Goal: Complete application form

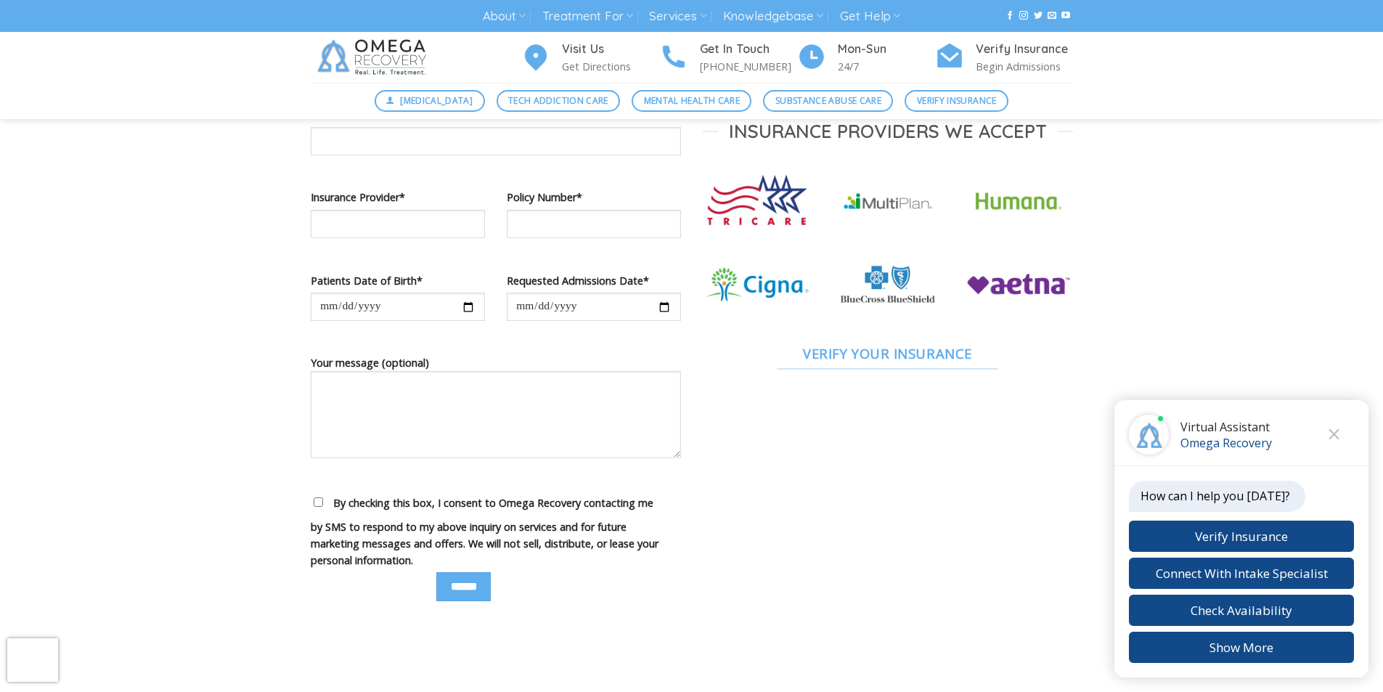
scroll to position [998, 0]
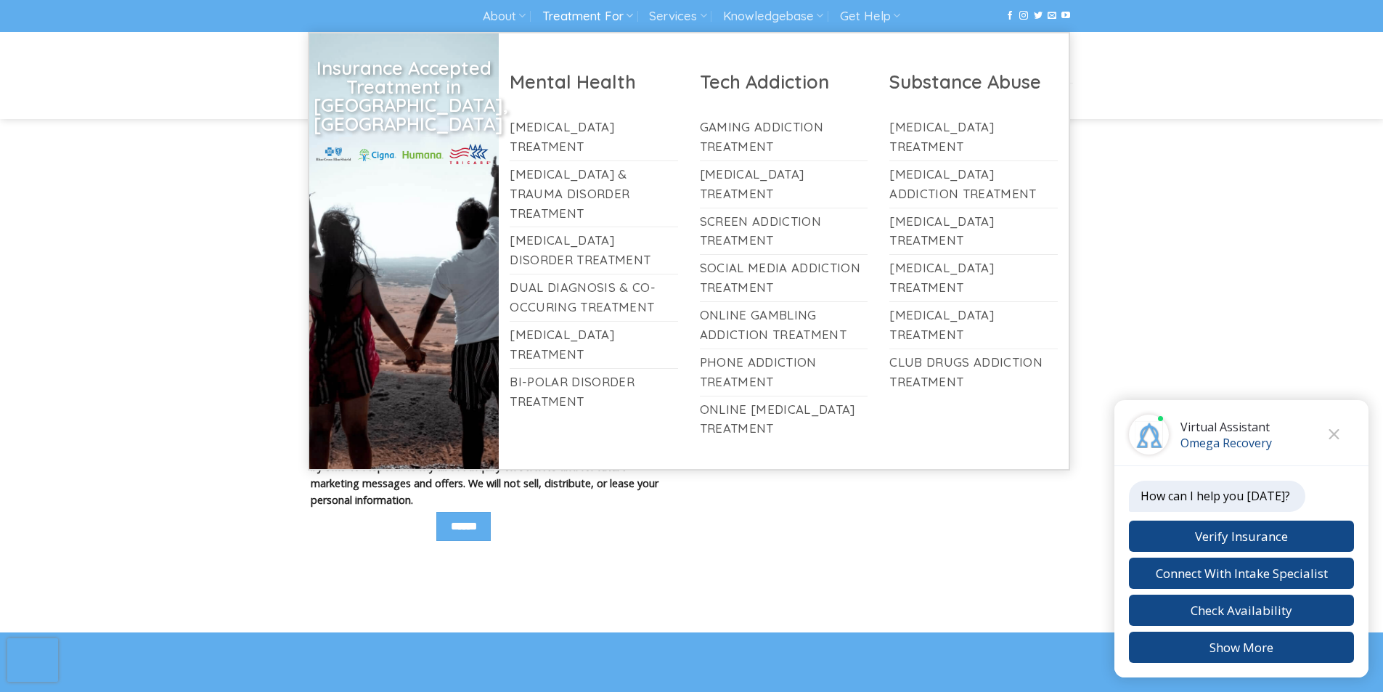
click at [554, 6] on link "Treatment For" at bounding box center [587, 16] width 91 height 27
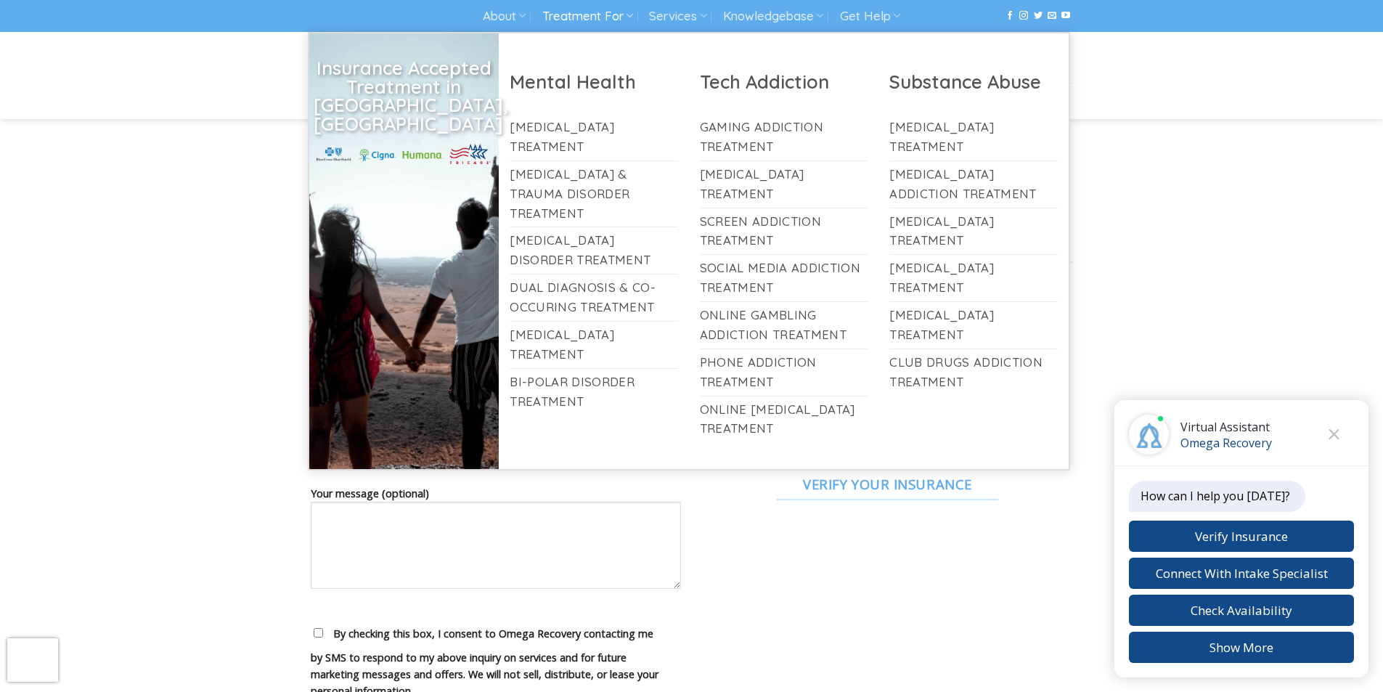
scroll to position [847, 0]
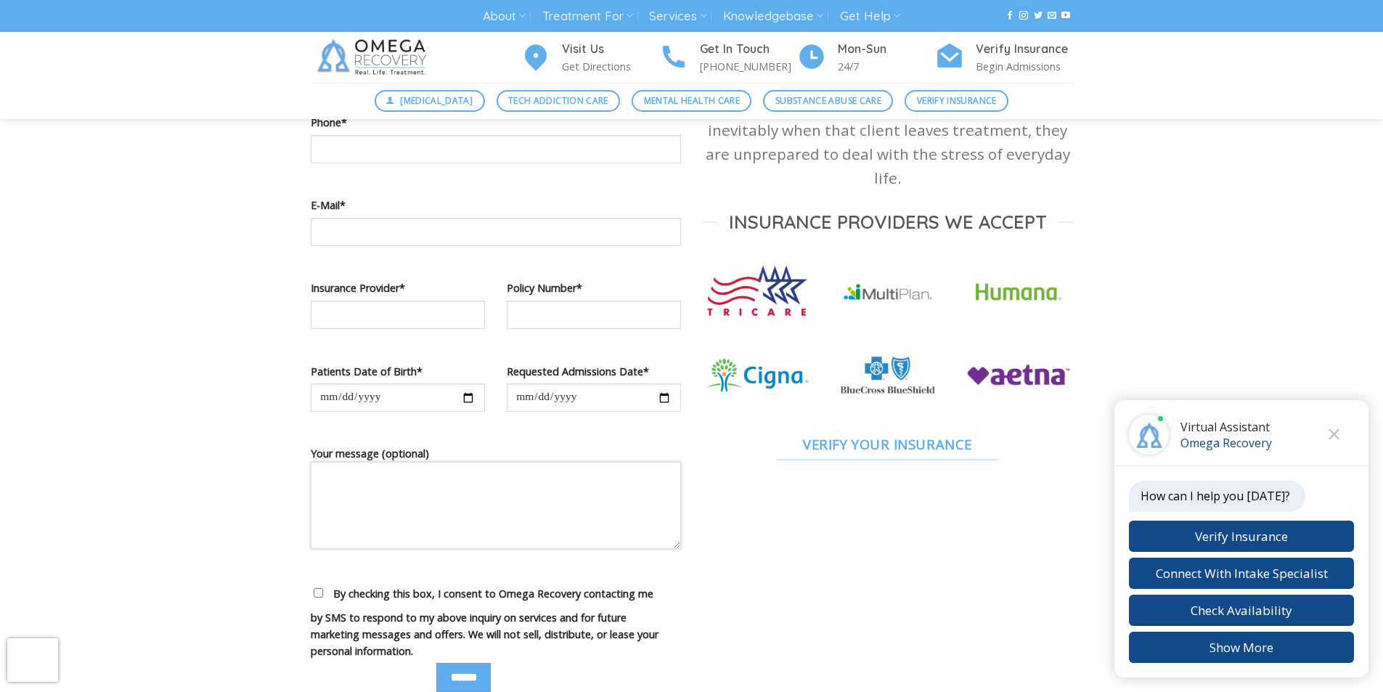
click at [504, 489] on textarea "Your message (optional)" at bounding box center [496, 505] width 370 height 87
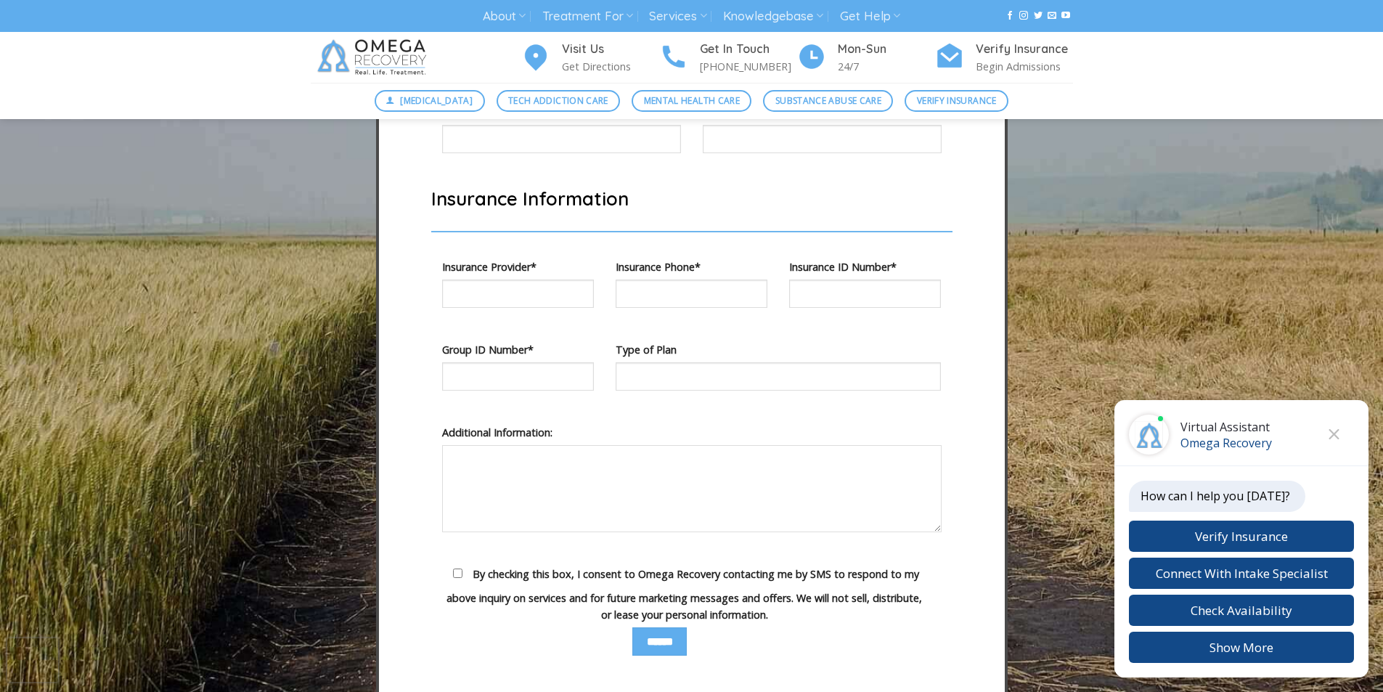
scroll to position [4808, 0]
type textarea "**"
click at [464, 531] on textarea "Contact form" at bounding box center [691, 487] width 499 height 87
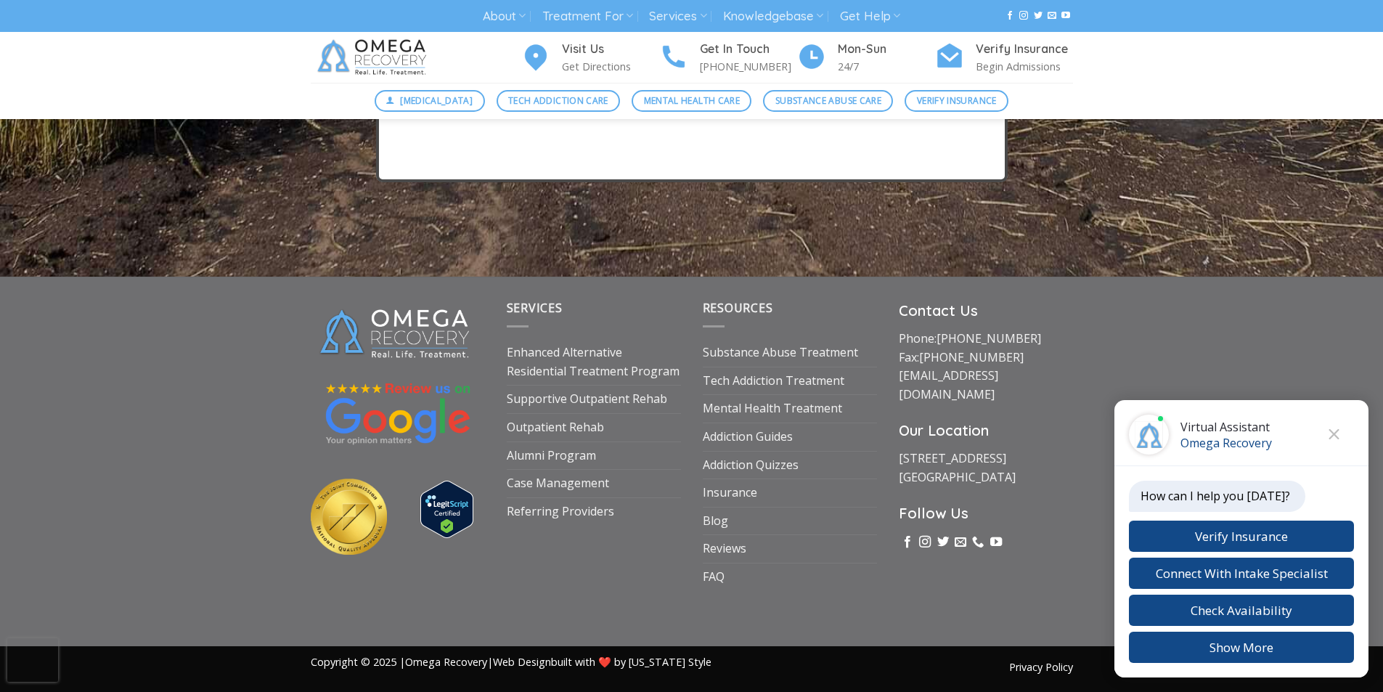
scroll to position [5590, 0]
type textarea "****"
click at [583, 689] on footer "Services Enhanced Alternative Residential Treatment Program Supportive Outpatie…" at bounding box center [691, 484] width 1383 height 415
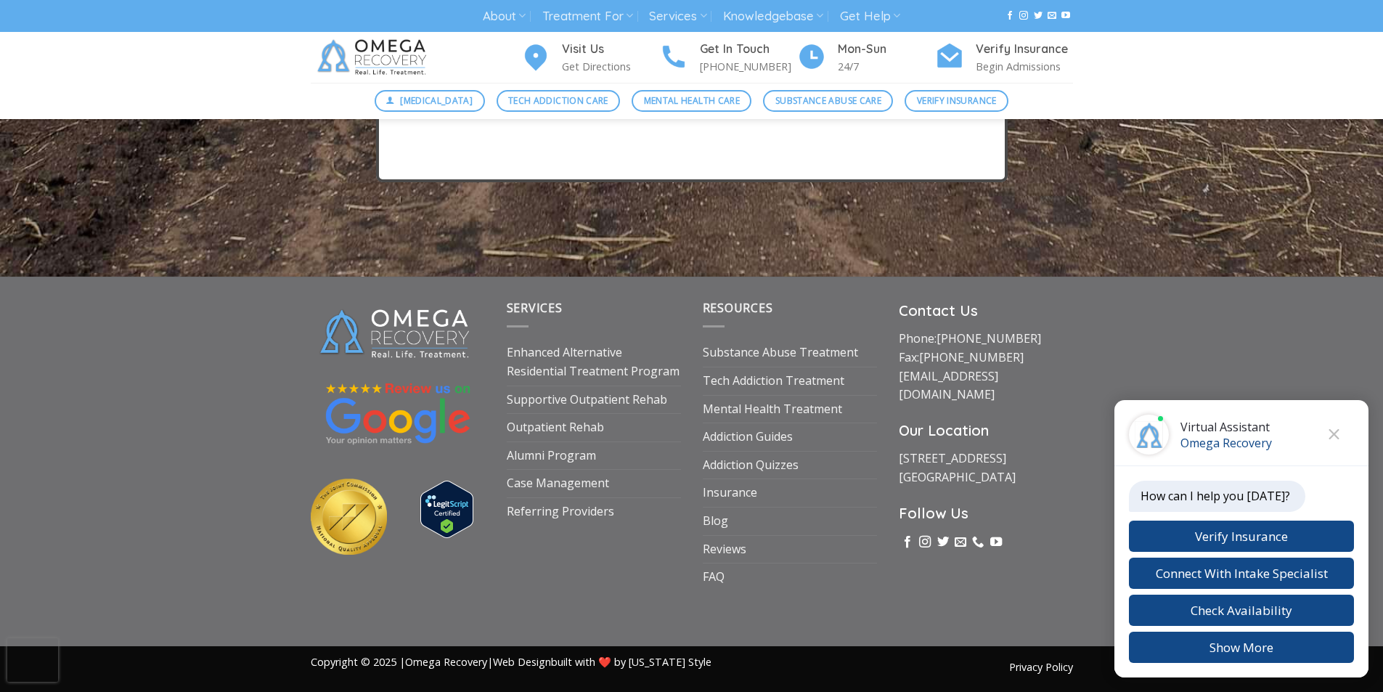
scroll to position [5744, 0]
click at [726, 689] on div "Privacy Policy Copyright © 2025 | Omega Recovery | Web Design built with ❤️ by …" at bounding box center [691, 669] width 1383 height 46
click at [462, 689] on div "Privacy Policy Copyright © 2025 | Omega Recovery | Web Design built with ❤️ by …" at bounding box center [691, 669] width 1383 height 46
click at [584, 689] on div "Privacy Policy Copyright © 2025 | Omega Recovery | Web Design built with ❤️ by …" at bounding box center [691, 669] width 1383 height 46
click at [749, 688] on div "Privacy Policy Copyright © 2025 | Omega Recovery | Web Design built with ❤️ by …" at bounding box center [691, 669] width 1383 height 46
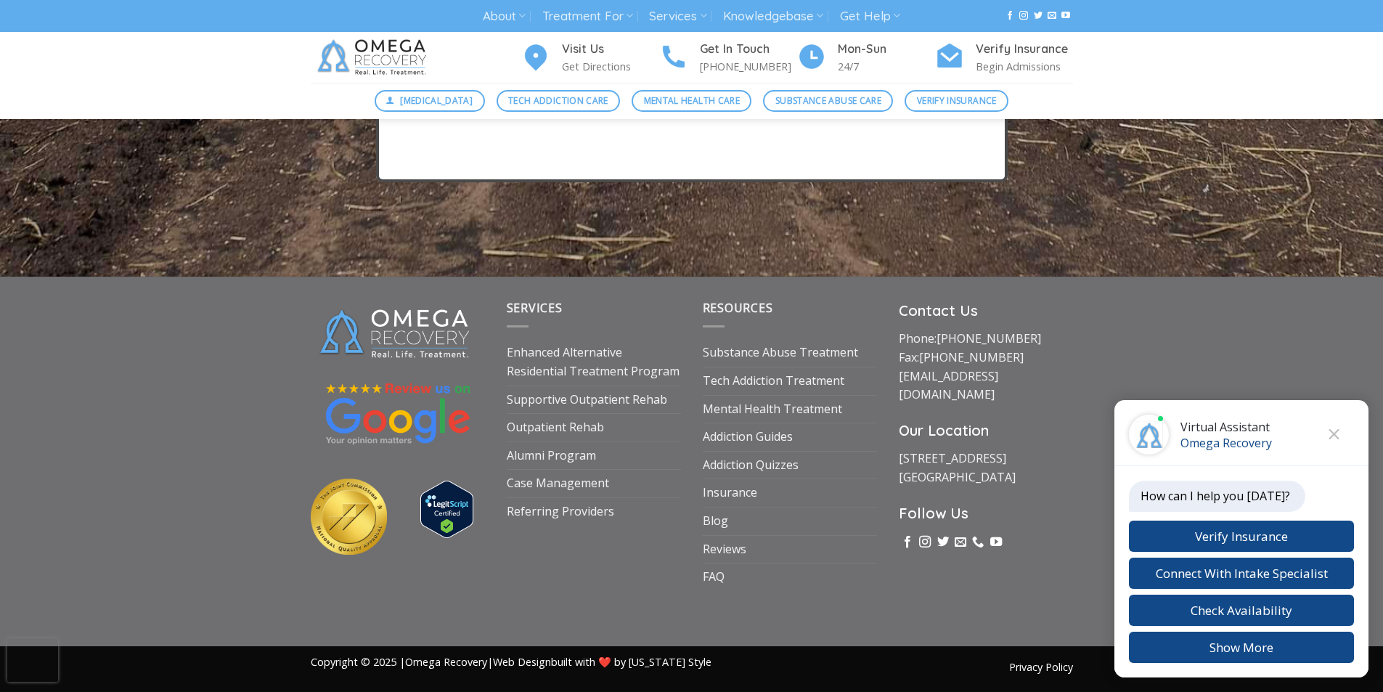
click at [491, 689] on div "Privacy Policy Copyright © 2025 | Omega Recovery | Web Design built with ❤️ by …" at bounding box center [691, 669] width 1383 height 46
click at [472, 689] on div "Privacy Policy Copyright © 2025 | Omega Recovery | Web Design built with ❤️ by …" at bounding box center [691, 669] width 1383 height 46
click at [647, 688] on div "Privacy Policy Copyright © 2025 | Omega Recovery | Web Design built with ❤️ by …" at bounding box center [691, 669] width 1383 height 46
click at [803, 688] on div "Privacy Policy Copyright © 2025 | Omega Recovery | Web Design built with ❤️ by …" at bounding box center [691, 669] width 1383 height 46
click at [463, 688] on div "Privacy Policy Copyright © 2025 | Omega Recovery | Web Design built with ❤️ by …" at bounding box center [691, 669] width 1383 height 46
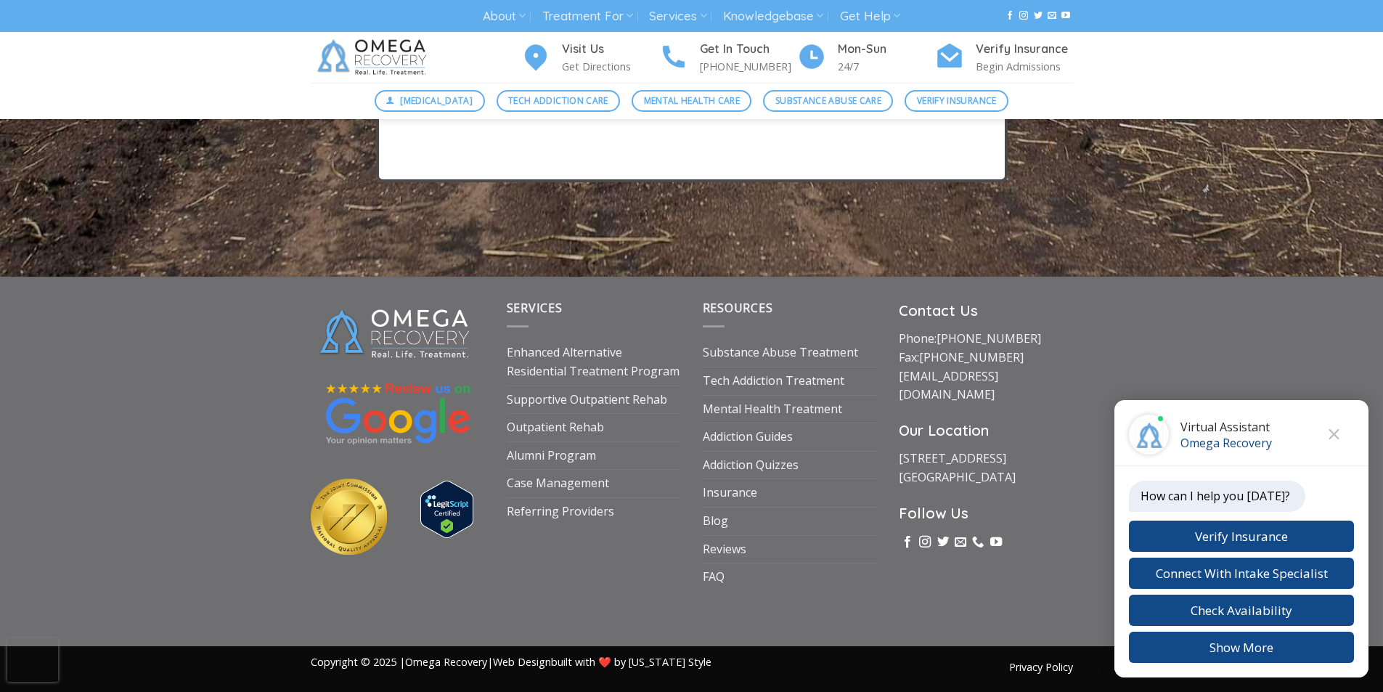
click at [593, 688] on div "Privacy Policy Copyright © 2025 | Omega Recovery | Web Design built with ❤️ by …" at bounding box center [691, 669] width 1383 height 46
click at [726, 687] on div "Privacy Policy Copyright © 2025 | Omega Recovery | Web Design built with ❤️ by …" at bounding box center [691, 669] width 1383 height 46
click at [465, 687] on div "Privacy Policy Copyright © 2025 | Omega Recovery | Web Design built with ❤️ by …" at bounding box center [691, 669] width 1383 height 46
click at [726, 688] on div "Privacy Policy Copyright © 2025 | Omega Recovery | Web Design built with ❤️ by …" at bounding box center [691, 669] width 1383 height 46
click at [630, 687] on div "Privacy Policy Copyright © 2025 | Omega Recovery | Web Design built with ❤️ by …" at bounding box center [691, 669] width 1383 height 46
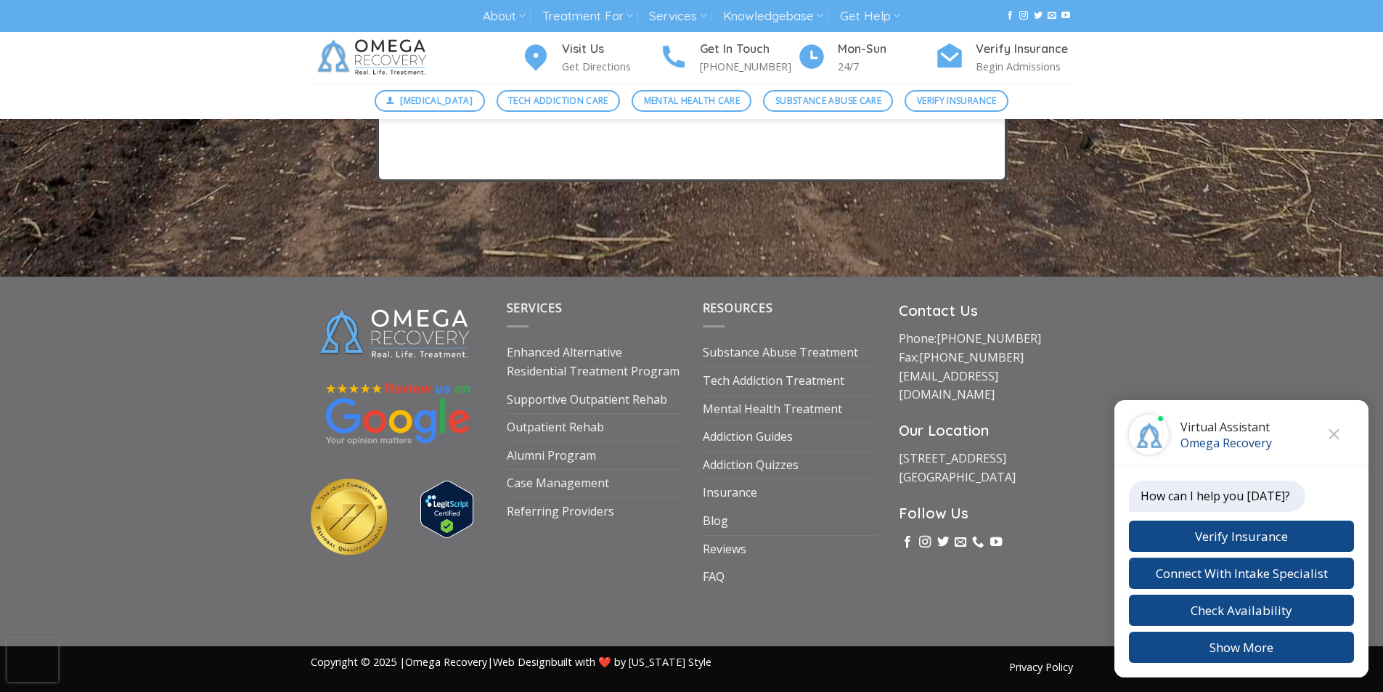
click at [447, 688] on div "Privacy Policy Copyright © 2025 | Omega Recovery | Web Design built with ❤️ by …" at bounding box center [691, 669] width 1383 height 46
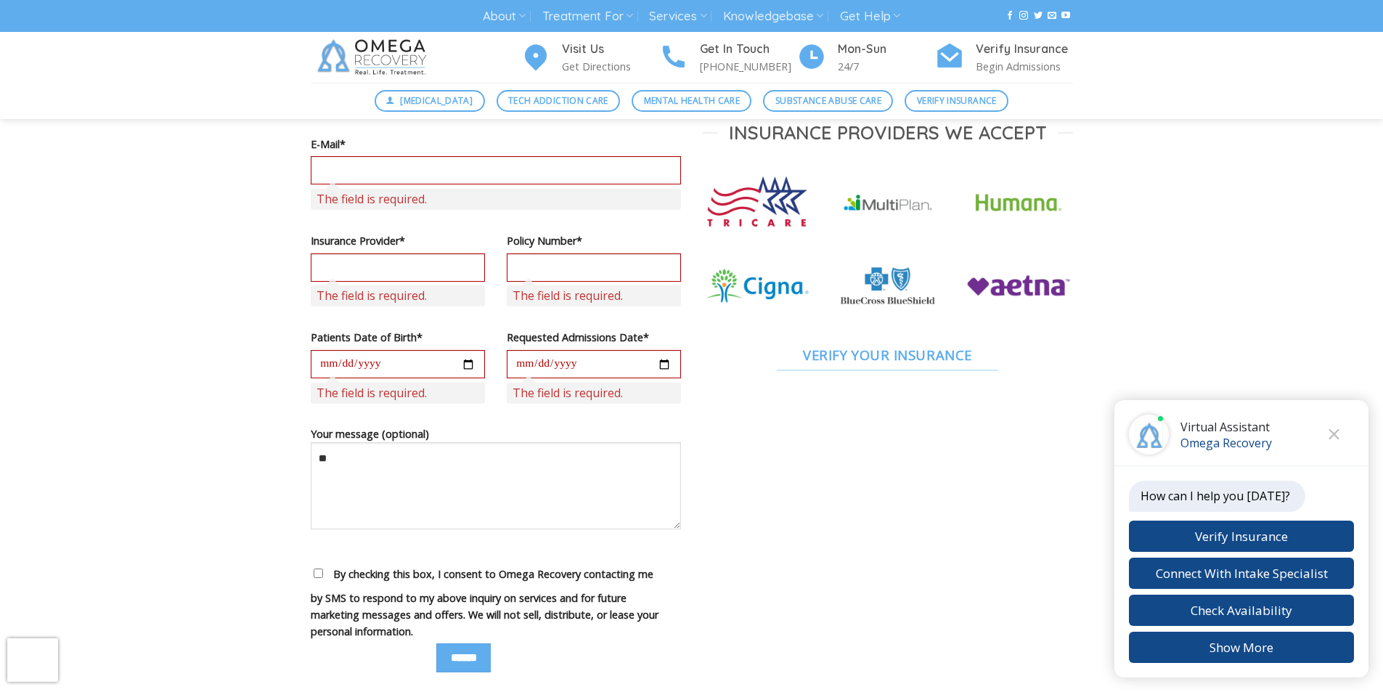
scroll to position [906, 0]
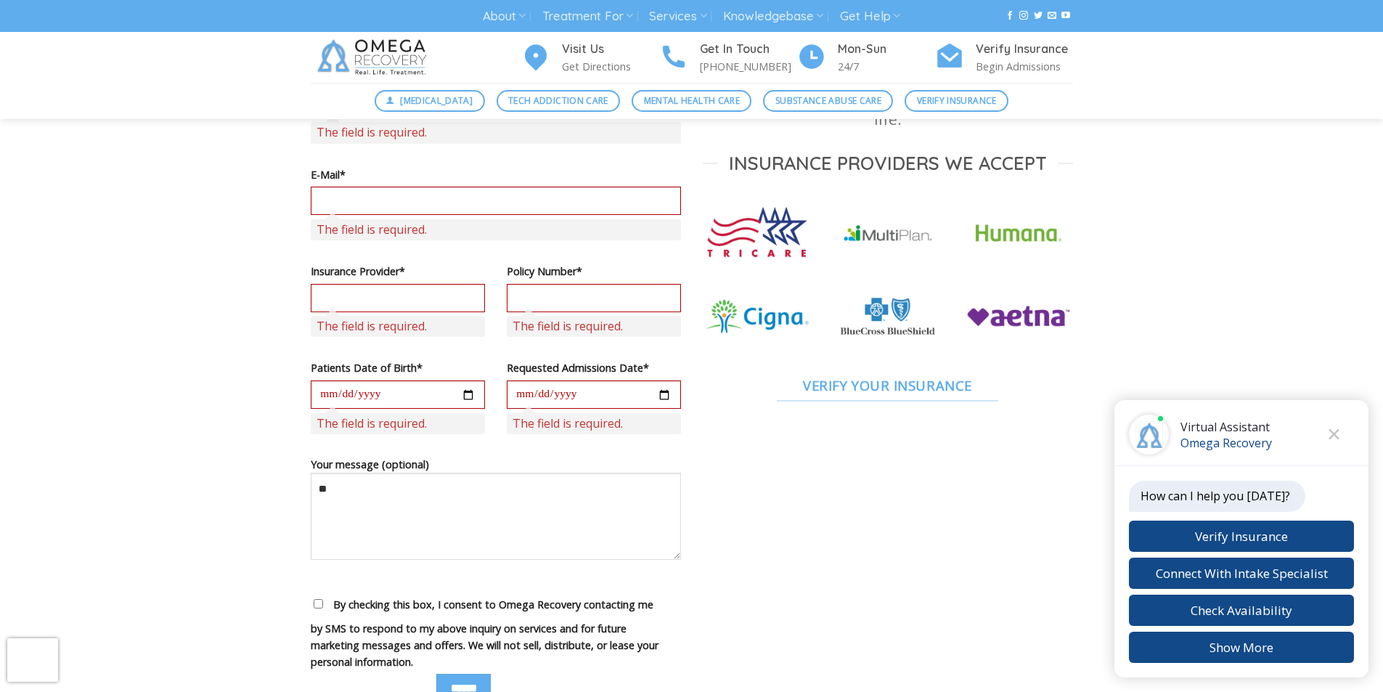
click at [395, 64] on div "Visit Us Get Directions Get In Touch [PHONE_NUMBER] Mon-[DATE] Verify Insurance…" at bounding box center [692, 57] width 784 height 51
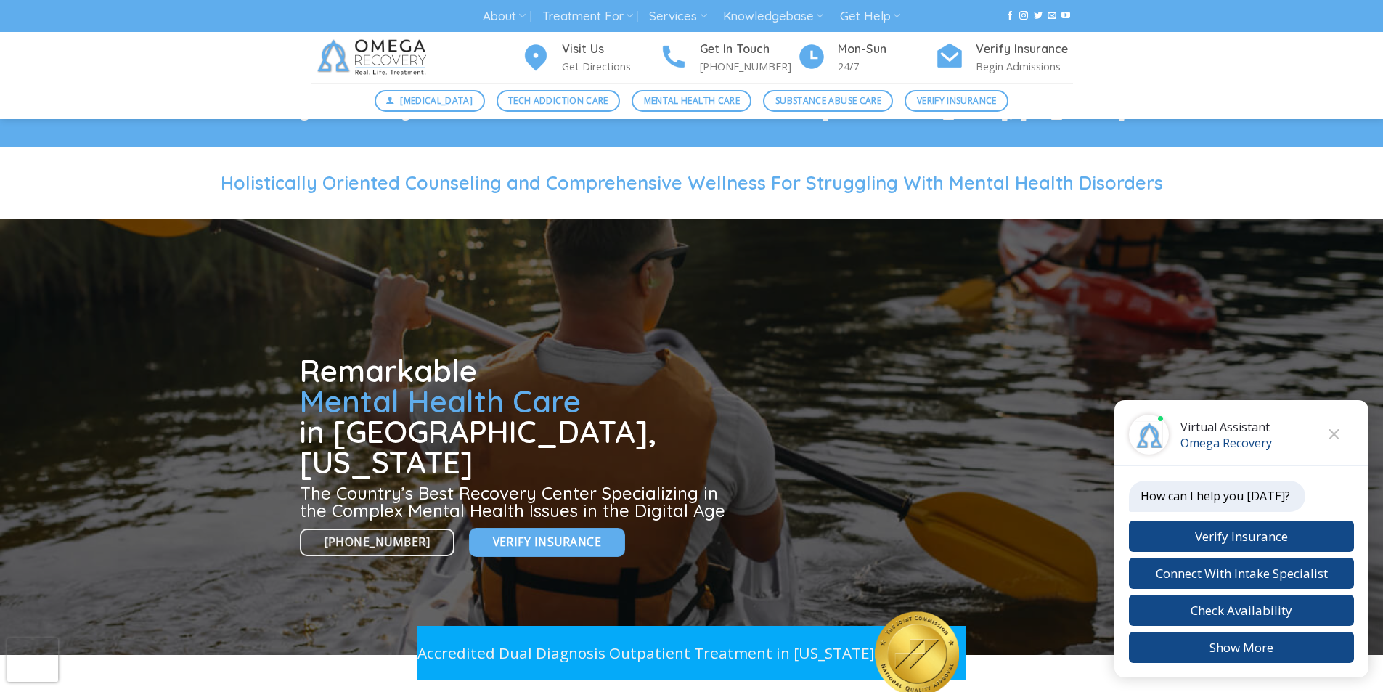
scroll to position [0, 0]
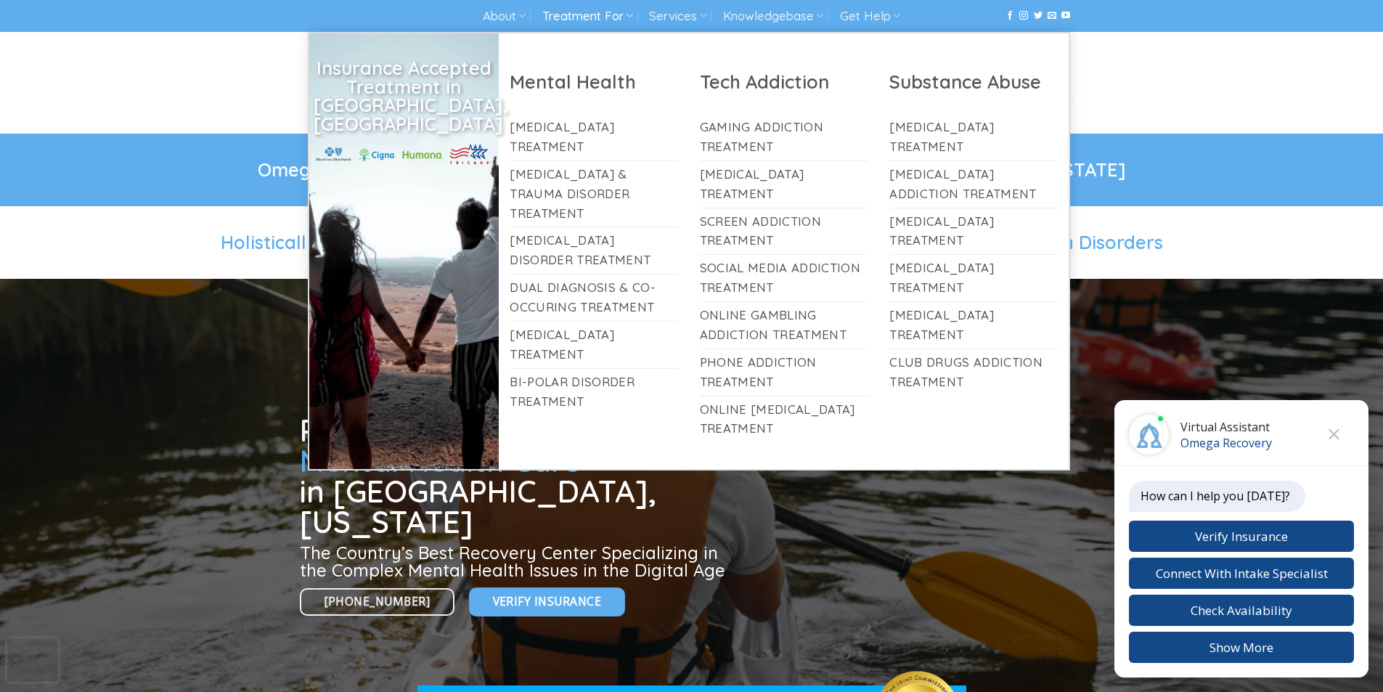
click at [628, 4] on link "Treatment For" at bounding box center [587, 16] width 91 height 27
click at [553, 4] on link "Treatment For" at bounding box center [587, 16] width 91 height 27
click at [618, 4] on link "Treatment For" at bounding box center [587, 16] width 91 height 27
click at [554, 4] on link "Treatment For" at bounding box center [587, 16] width 91 height 27
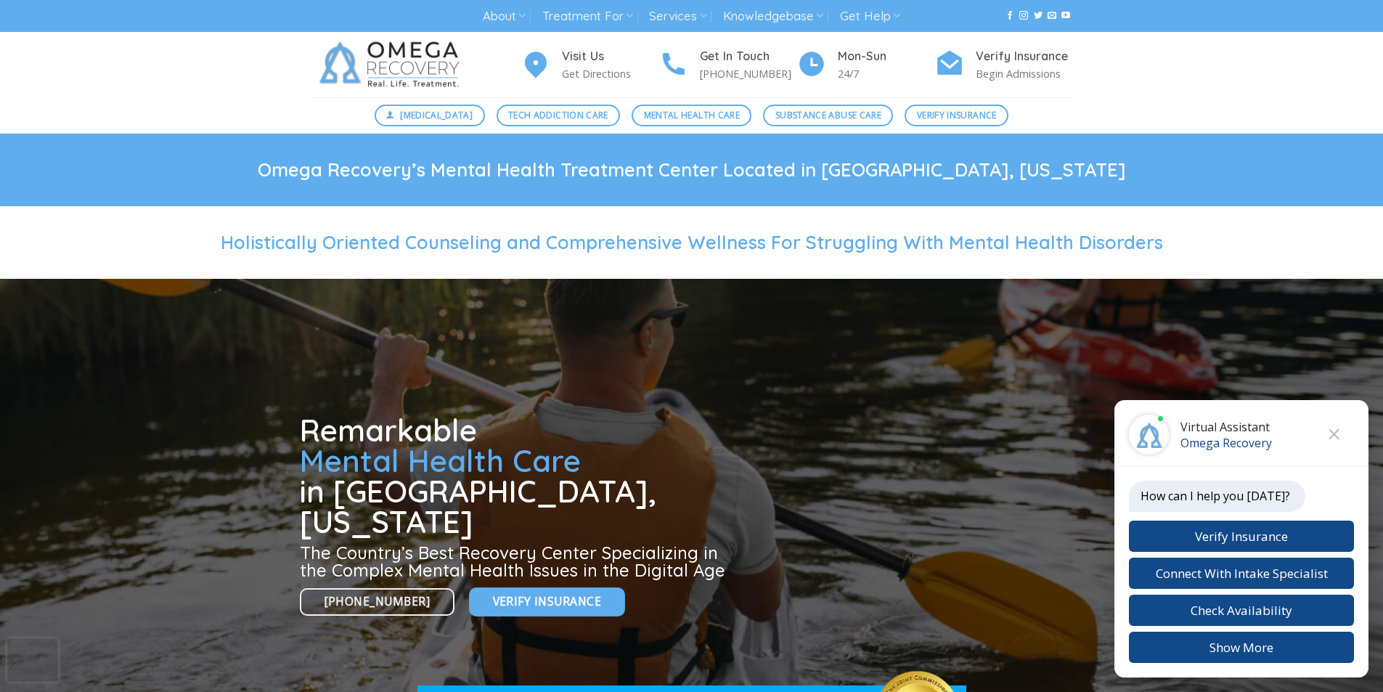
click at [316, 4] on div "About About Omega Recovery Meet [PERSON_NAME] Meet Our Staff In The News [PERSO…" at bounding box center [692, 16] width 784 height 27
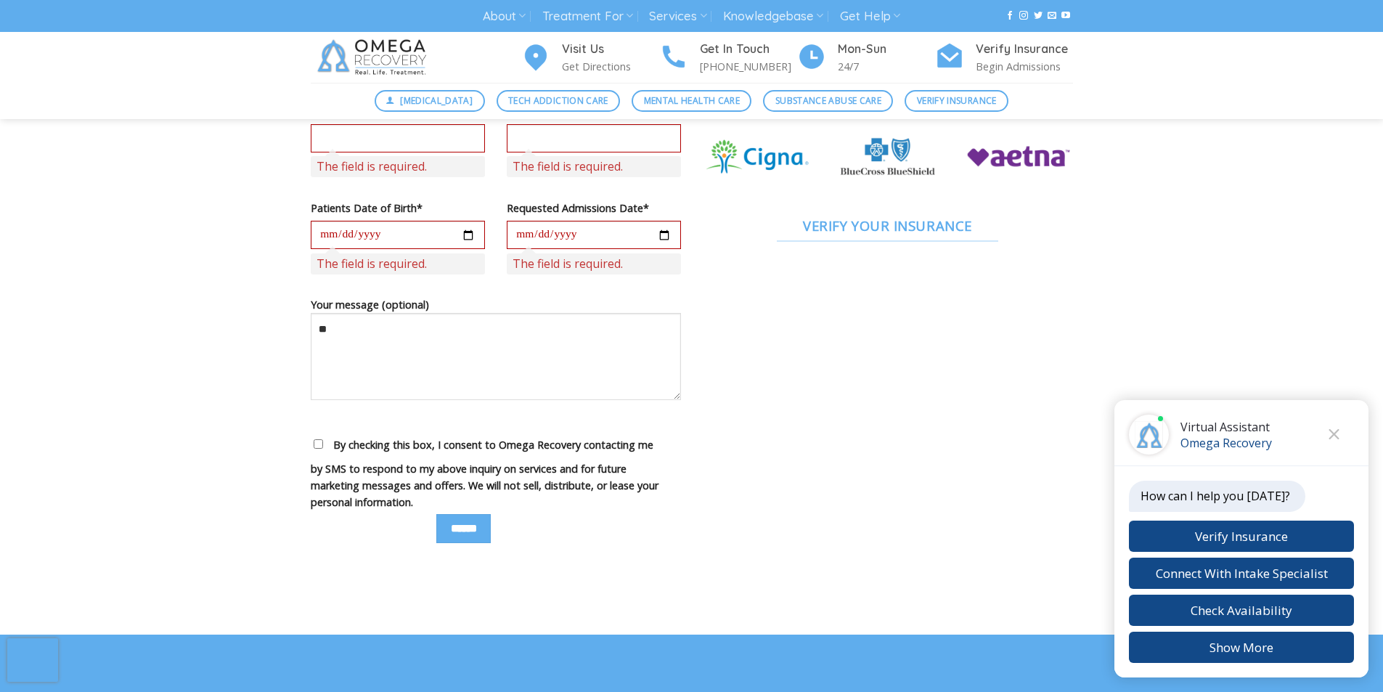
scroll to position [1119, 0]
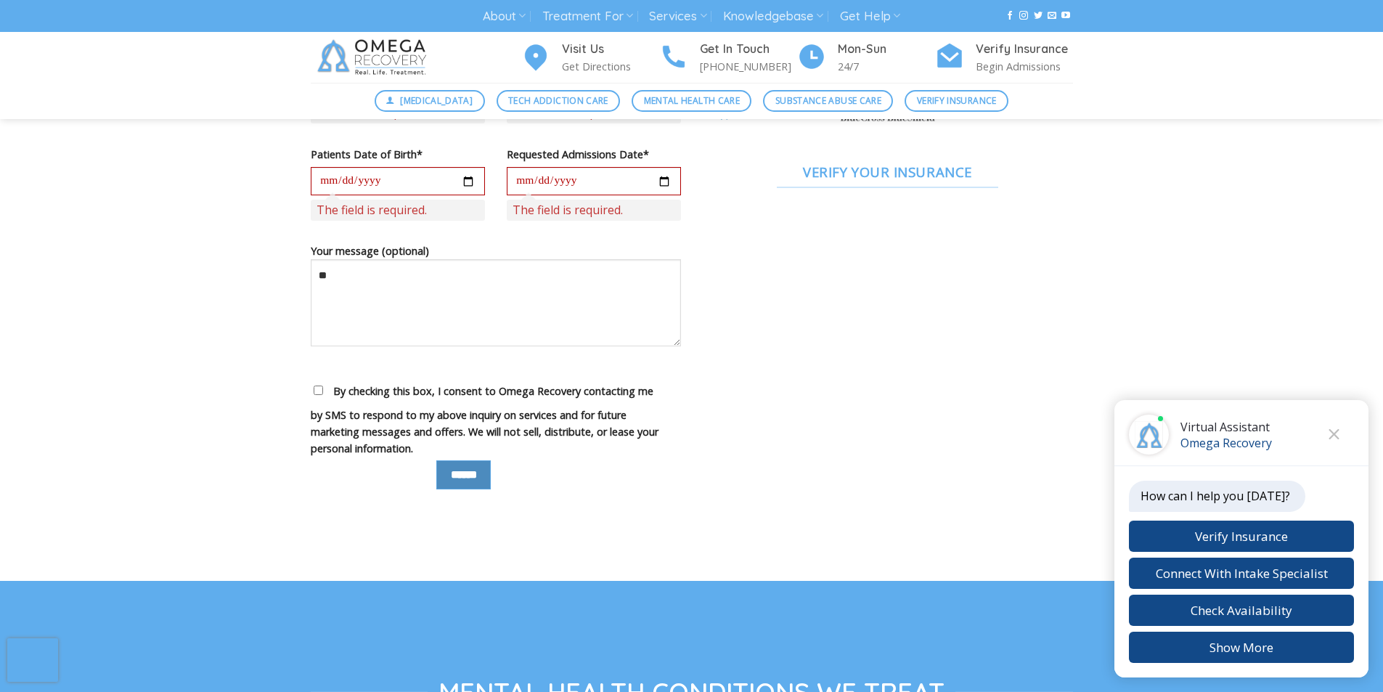
click at [441, 466] on input "******" at bounding box center [463, 474] width 54 height 28
